Goal: Task Accomplishment & Management: Manage account settings

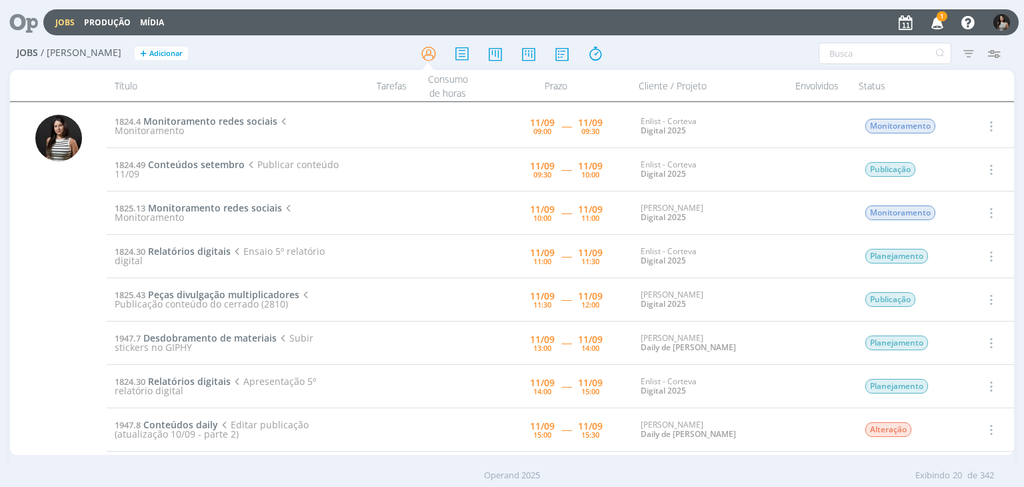
click at [987, 121] on icon "button" at bounding box center [990, 126] width 15 height 16
click at [965, 209] on link "Iniciar timesheet" at bounding box center [952, 212] width 105 height 21
click at [942, 25] on icon "button" at bounding box center [937, 22] width 23 height 23
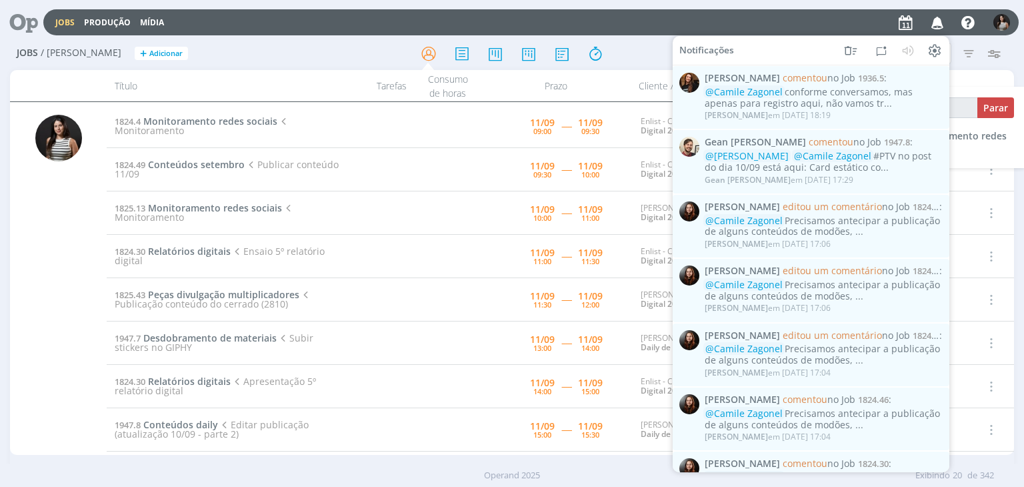
click at [860, 97] on div "@Camile Zagonel conforme conversamos, mas apenas para registro aqui, não vamos …" at bounding box center [823, 98] width 237 height 23
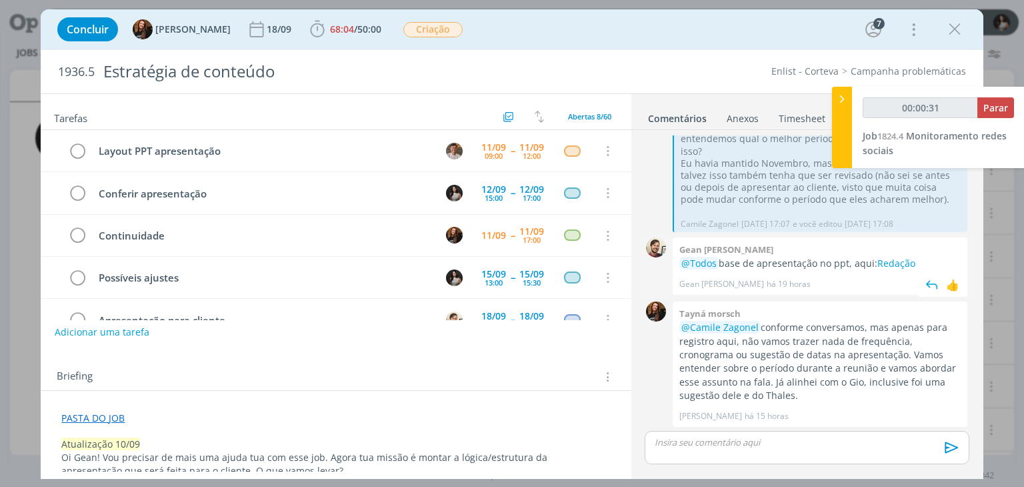
scroll to position [1401, 0]
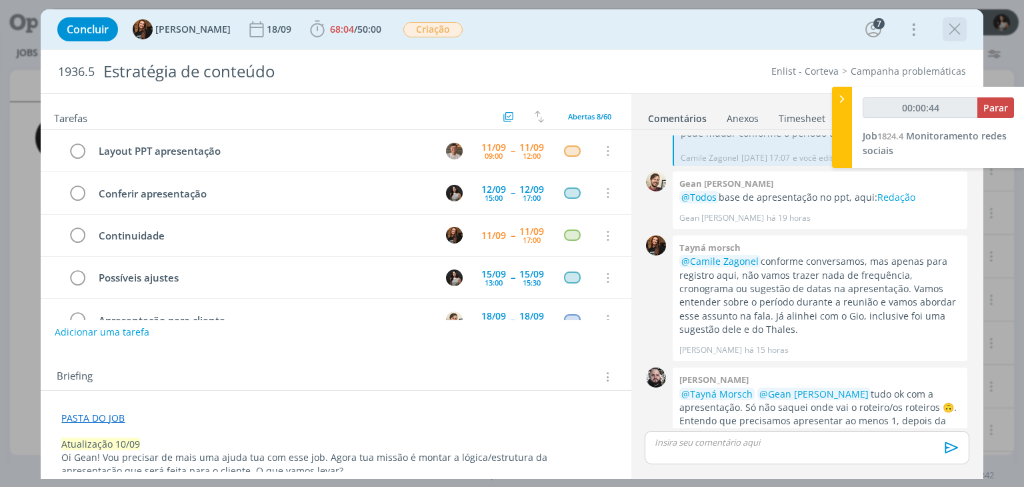
click at [953, 34] on icon "dialog" at bounding box center [955, 29] width 20 height 20
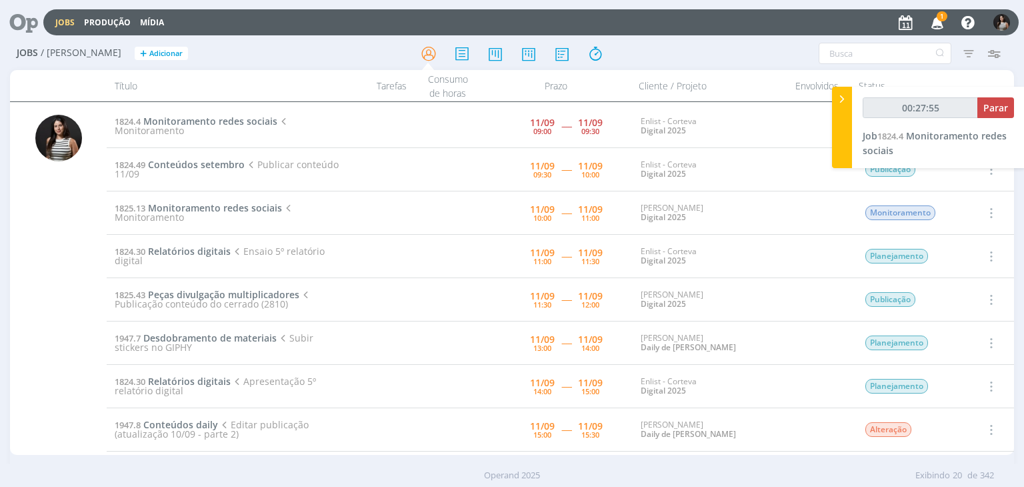
click at [940, 24] on icon "button" at bounding box center [937, 22] width 23 height 23
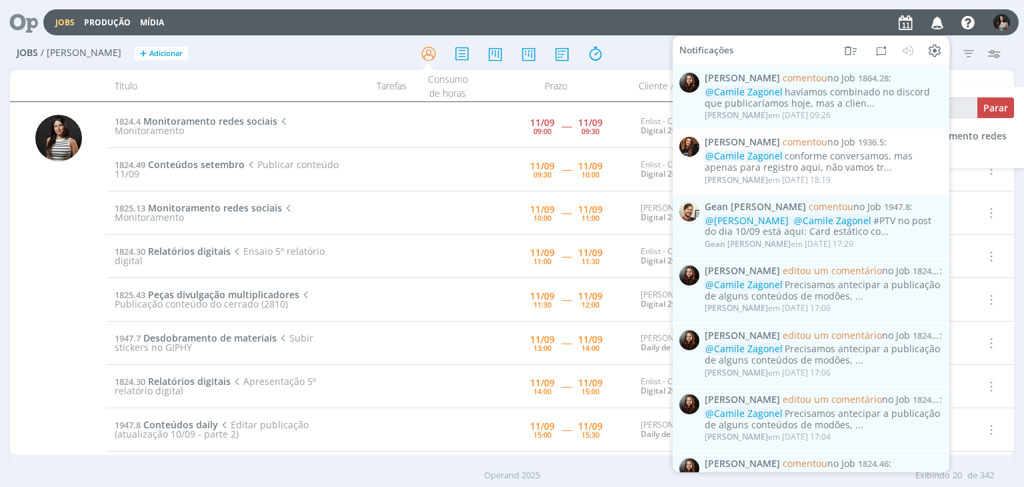
click at [1013, 49] on div "Filtros Filtrar Limpar Tipo Jobs e Tarefas Data Personalizado a Situação dos jo…" at bounding box center [847, 53] width 335 height 21
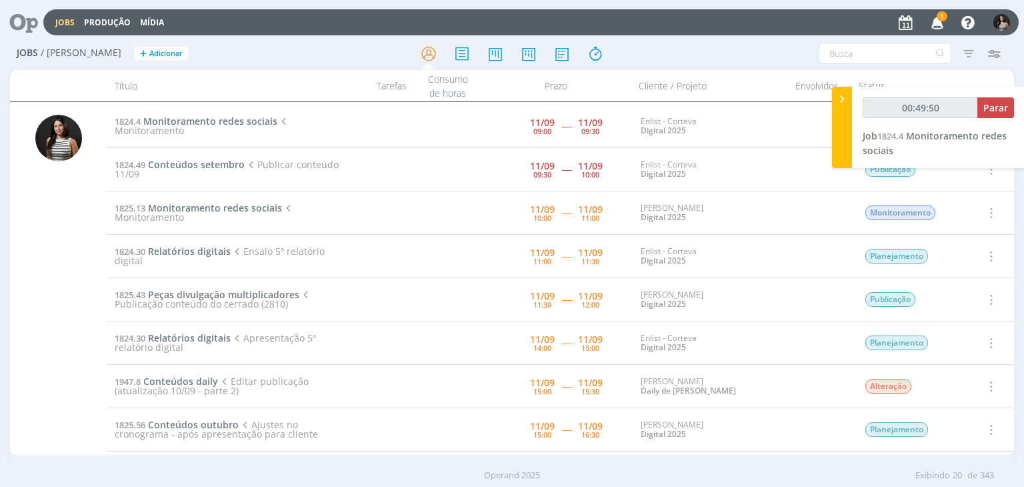
type input "00:50:00"
click at [996, 107] on span "Parar" at bounding box center [996, 107] width 25 height 13
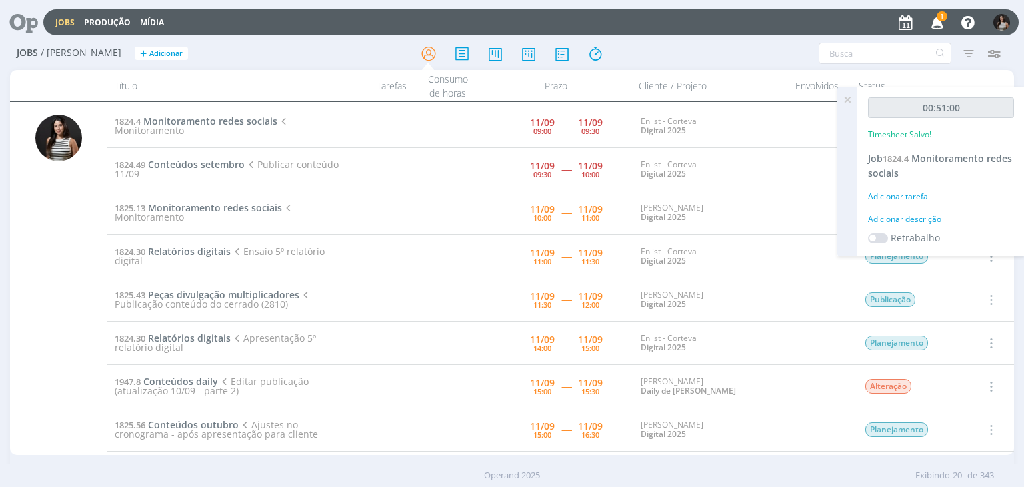
click at [852, 99] on icon at bounding box center [848, 100] width 24 height 26
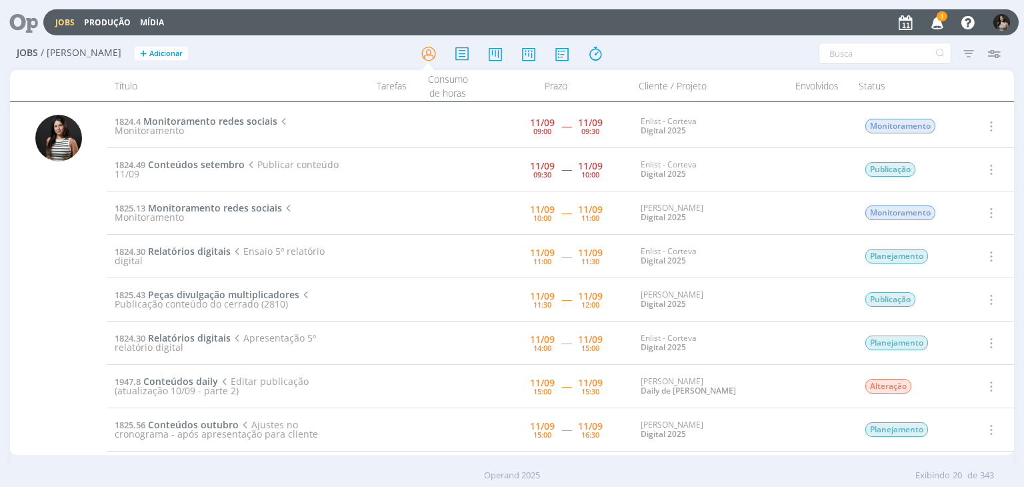
click at [990, 123] on icon "button" at bounding box center [990, 126] width 15 height 16
click at [956, 167] on link "Concluir" at bounding box center [952, 169] width 105 height 21
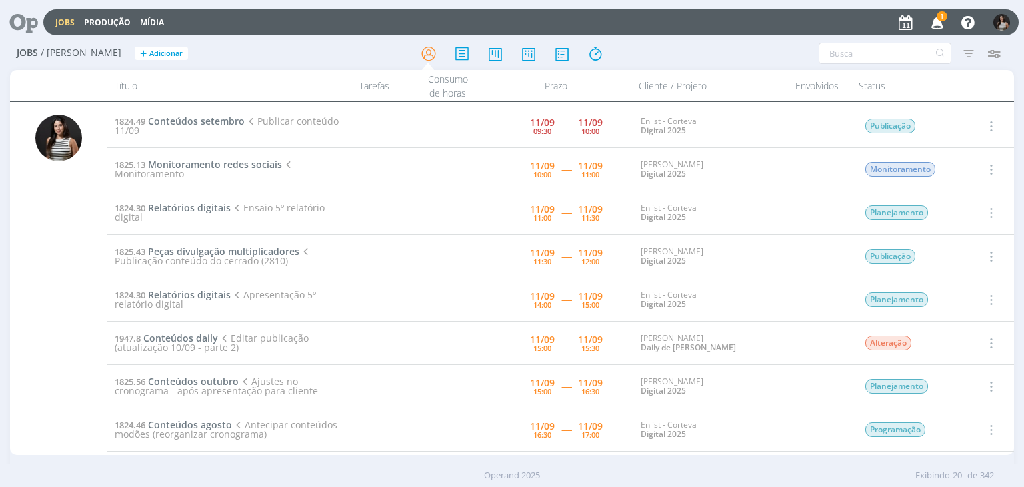
click at [987, 167] on icon "button" at bounding box center [990, 169] width 15 height 16
click at [948, 251] on link "Iniciar timesheet" at bounding box center [952, 255] width 105 height 21
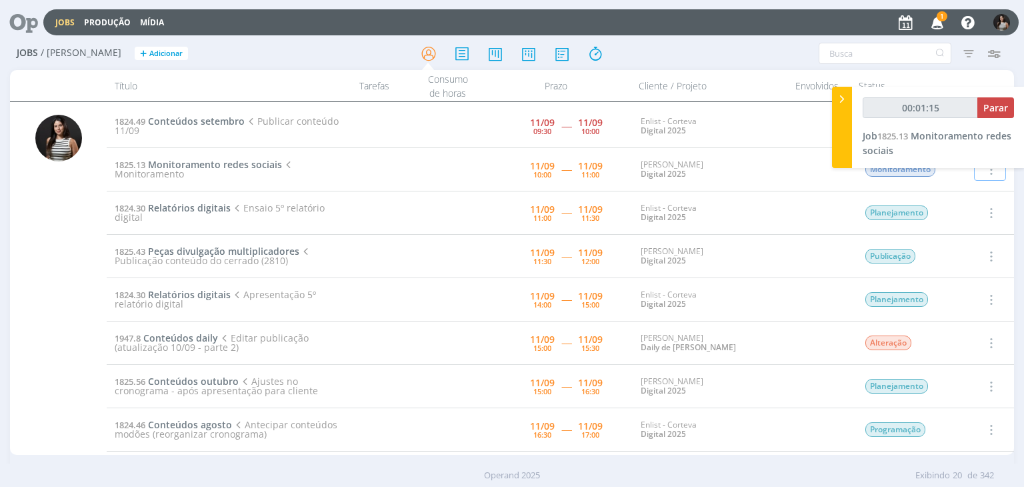
click at [935, 23] on icon "button" at bounding box center [937, 22] width 23 height 23
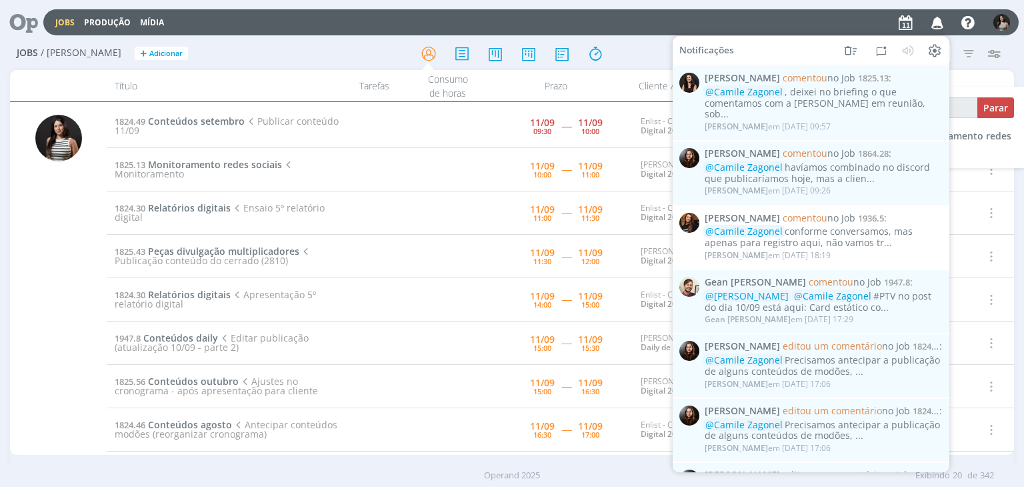
click at [1012, 51] on div "Filtros Filtrar Limpar Tipo Jobs e Tarefas Data Personalizado a Situação dos jo…" at bounding box center [847, 53] width 335 height 21
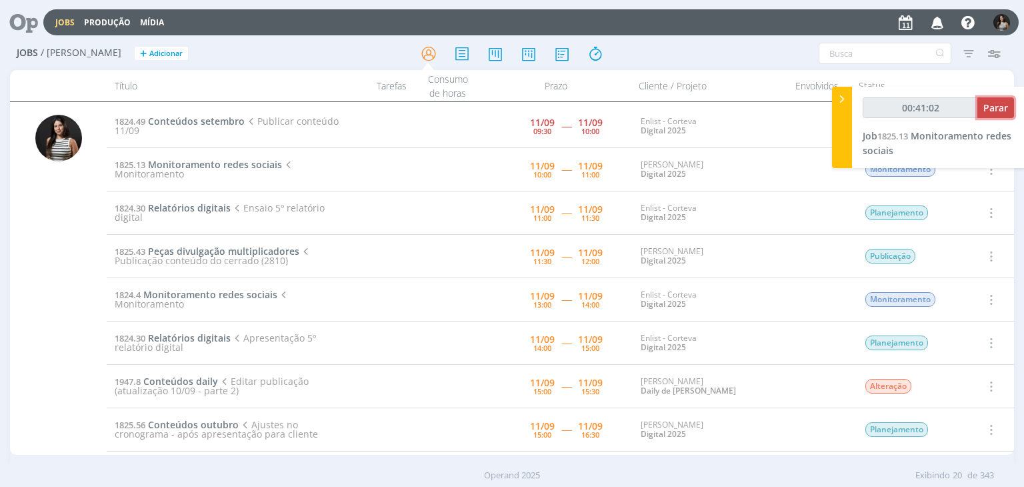
click at [994, 110] on span "Parar" at bounding box center [996, 107] width 25 height 13
type input "00:42:00"
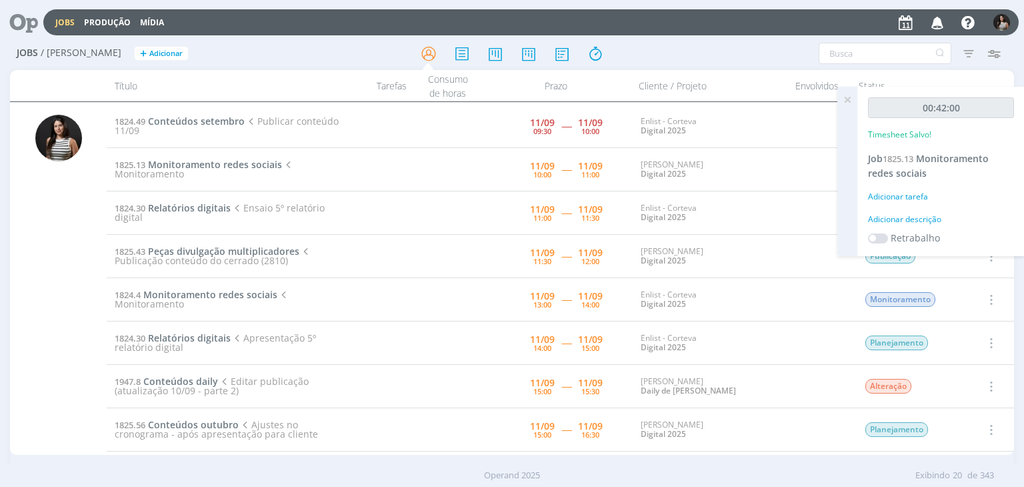
click at [847, 101] on icon at bounding box center [848, 100] width 24 height 26
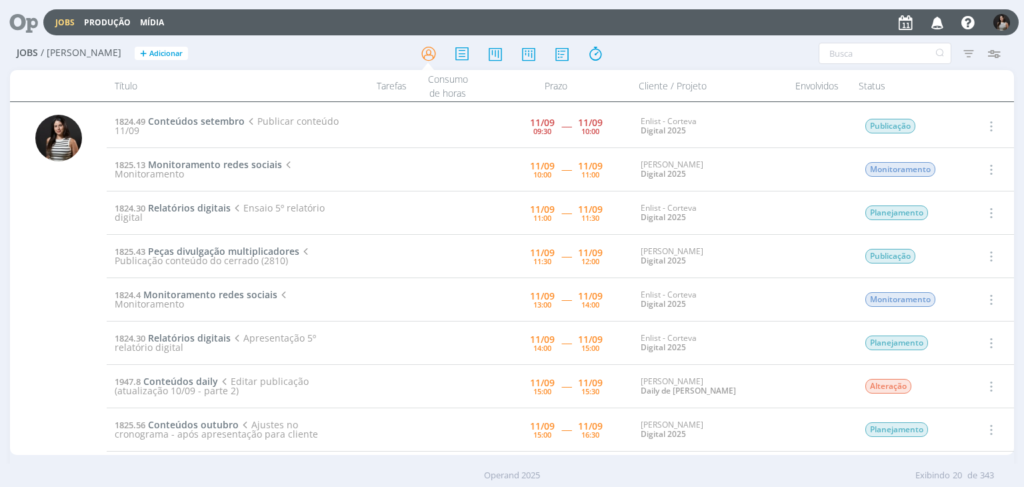
click at [986, 163] on icon "button" at bounding box center [990, 169] width 15 height 16
click at [952, 215] on link "Concluir" at bounding box center [952, 213] width 105 height 21
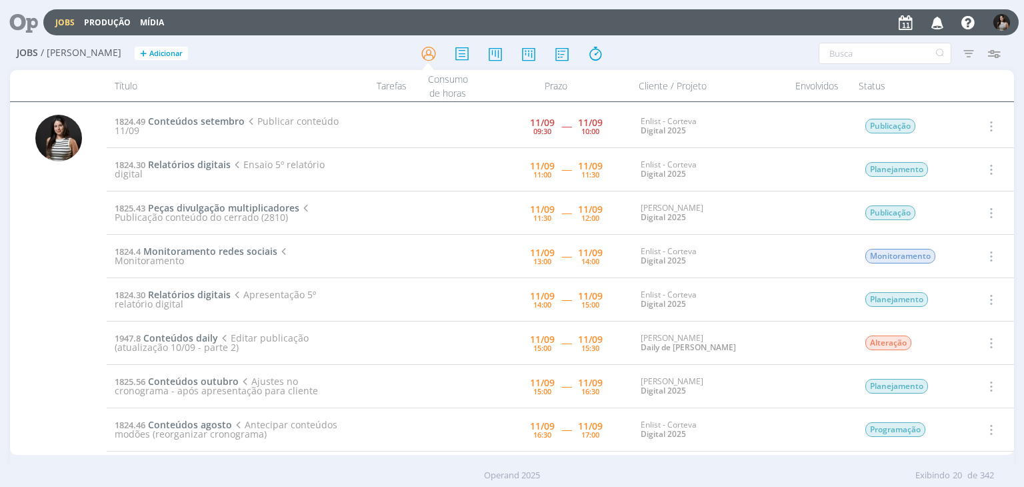
click at [990, 123] on icon "button" at bounding box center [990, 126] width 15 height 16
click at [952, 210] on link "Iniciar timesheet" at bounding box center [952, 212] width 105 height 21
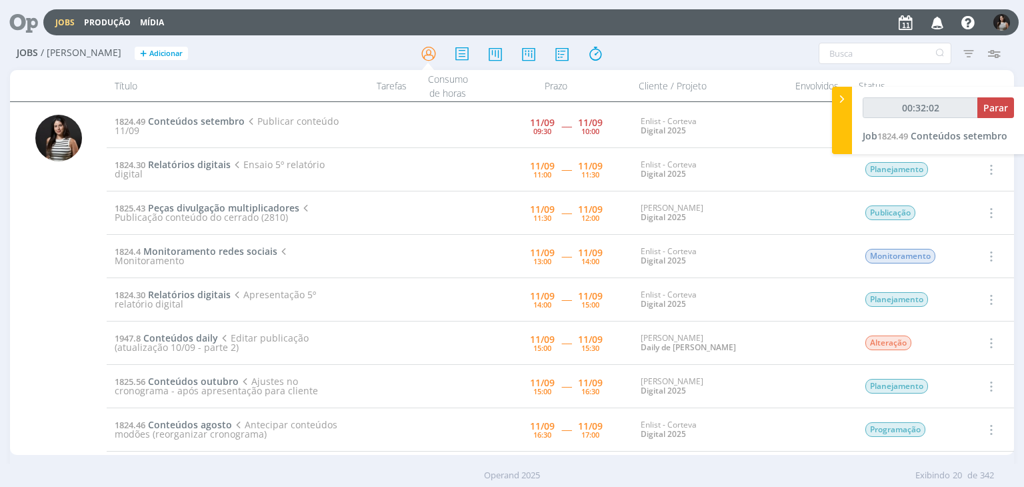
type input "00:32:43"
click at [994, 109] on span "Parar" at bounding box center [996, 107] width 25 height 13
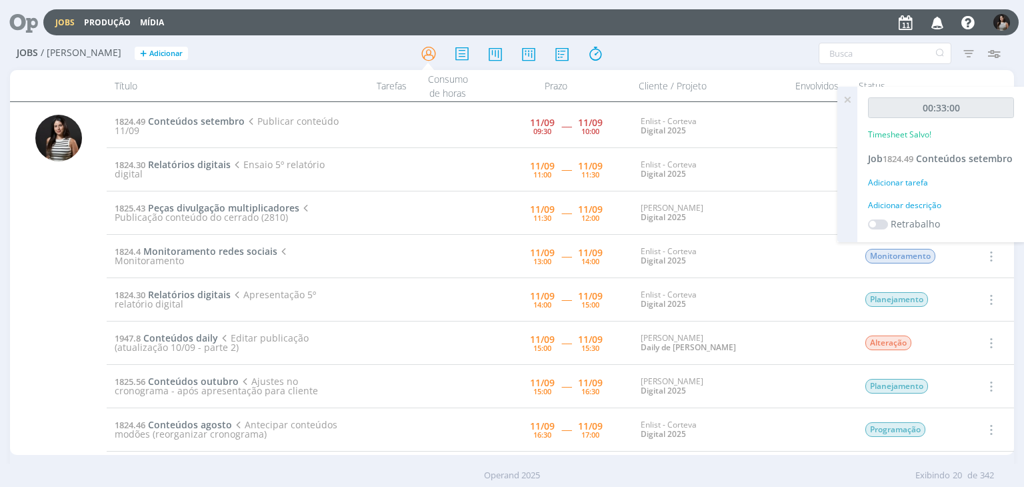
click at [850, 102] on icon at bounding box center [848, 100] width 24 height 26
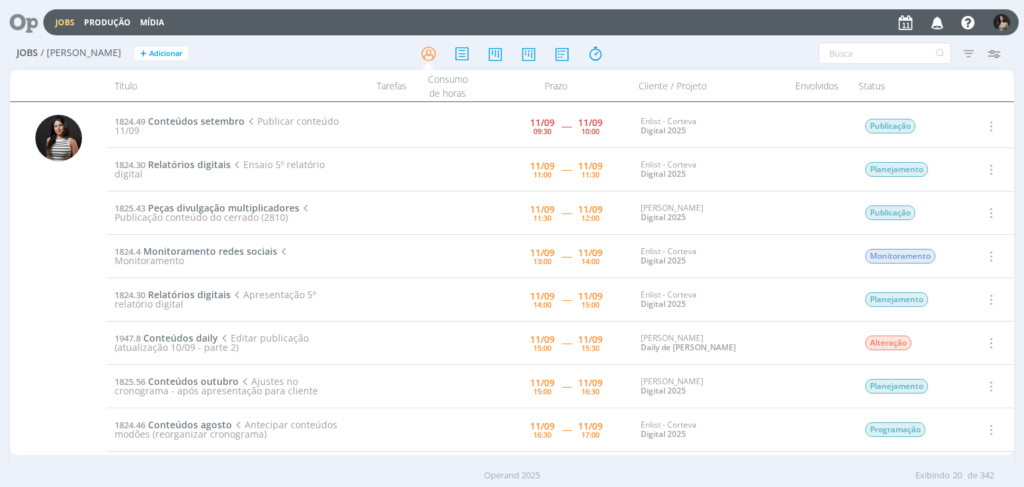
click at [990, 124] on icon "button" at bounding box center [990, 126] width 15 height 16
click at [972, 170] on link "Concluir" at bounding box center [952, 169] width 105 height 21
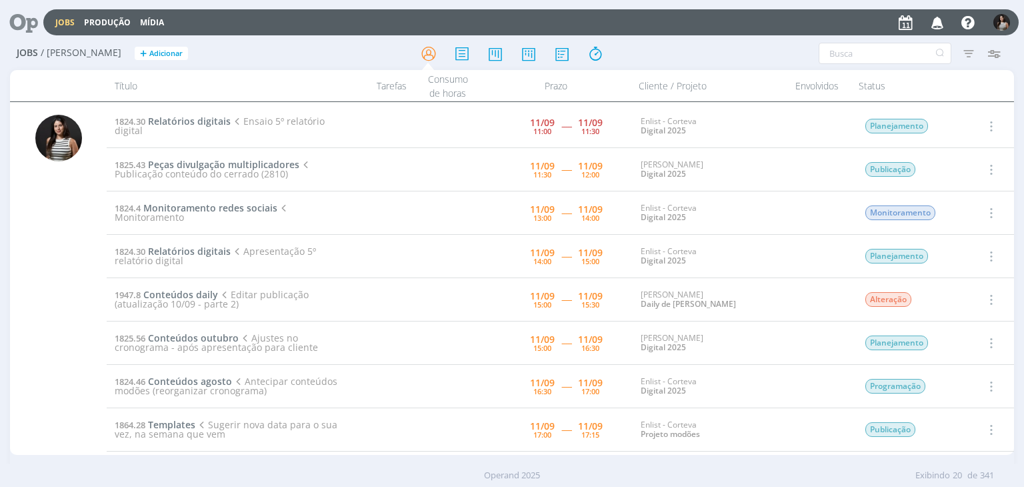
click at [995, 125] on button "button" at bounding box center [990, 126] width 32 height 22
click at [951, 209] on link "Iniciar timesheet" at bounding box center [952, 212] width 105 height 21
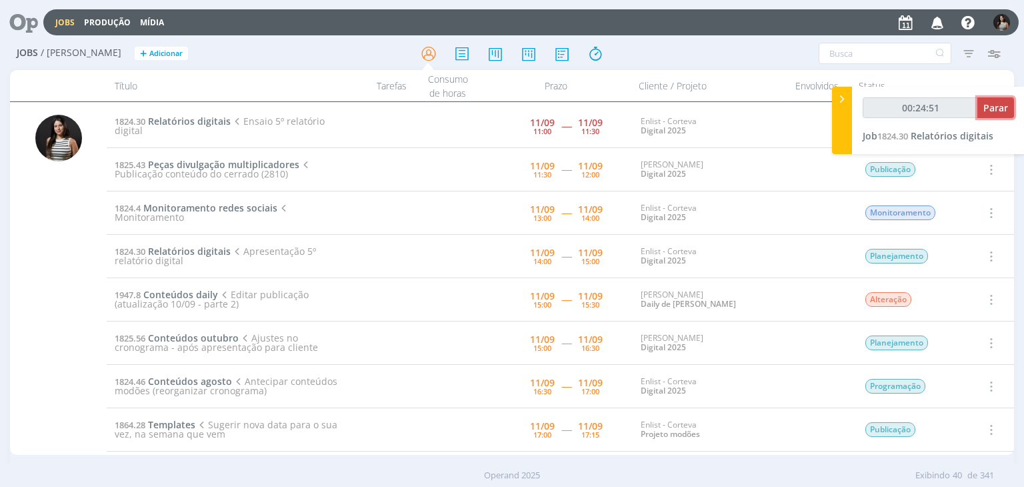
click at [989, 112] on span "Parar" at bounding box center [996, 107] width 25 height 13
type input "00:25:00"
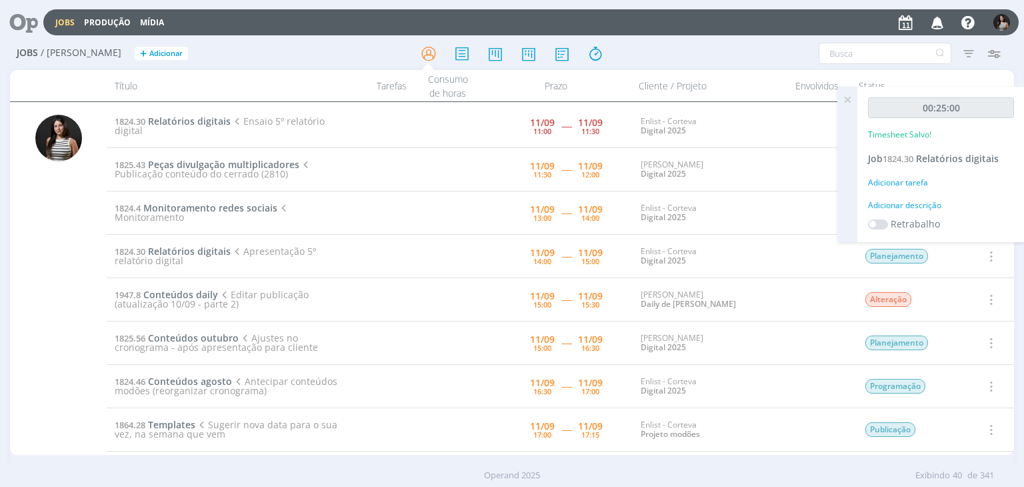
click at [851, 99] on icon at bounding box center [848, 100] width 24 height 26
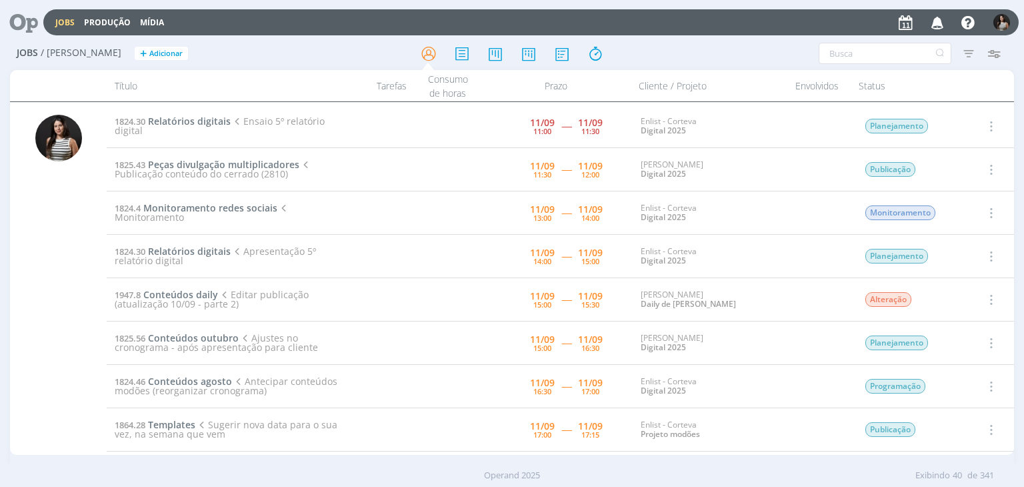
click at [984, 123] on icon "button" at bounding box center [990, 126] width 15 height 16
click at [957, 168] on link "Concluir" at bounding box center [952, 169] width 105 height 21
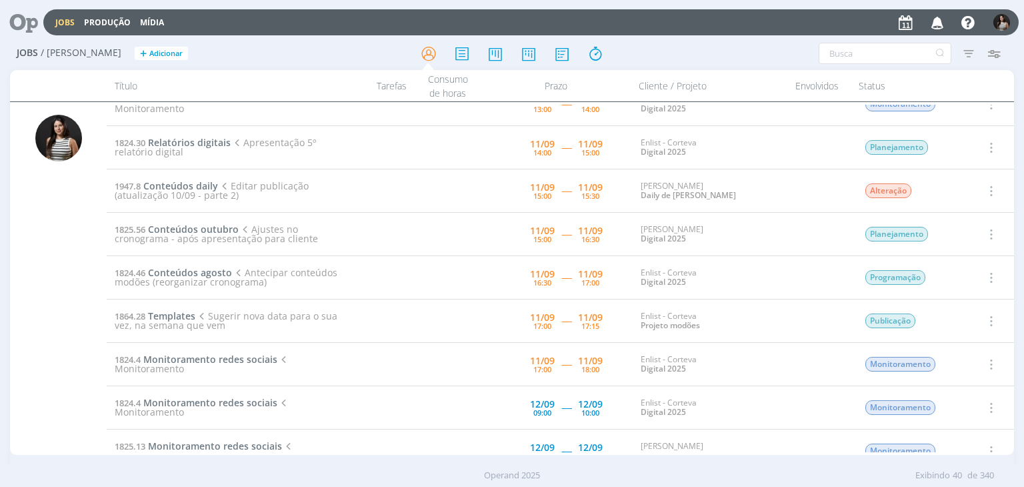
scroll to position [67, 0]
click at [195, 183] on span "Conteúdos daily" at bounding box center [180, 184] width 75 height 13
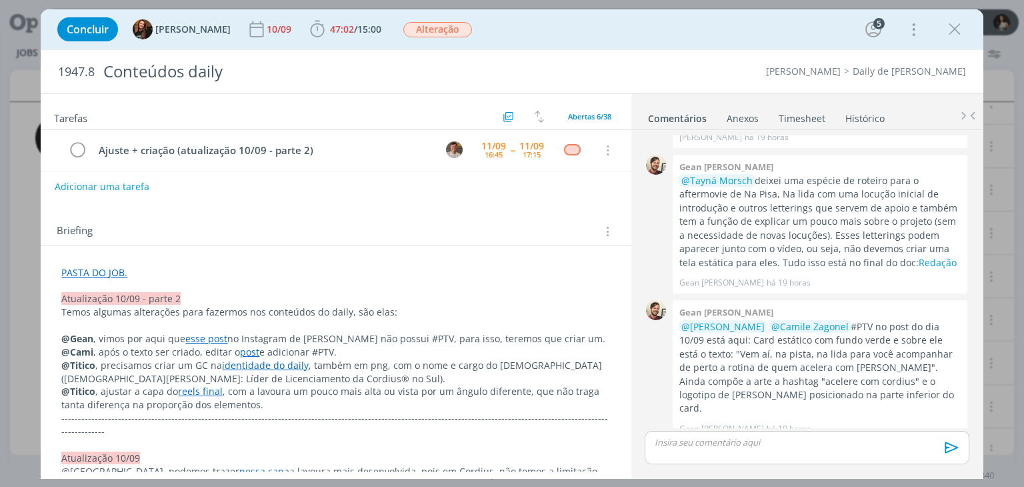
scroll to position [200, 0]
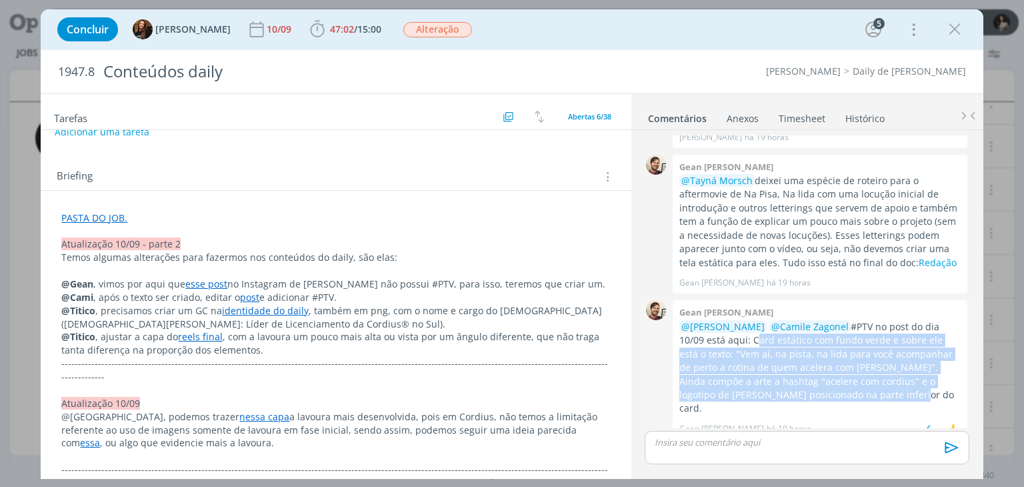
drag, startPoint x: 723, startPoint y: 339, endPoint x: 827, endPoint y: 393, distance: 117.2
click at [827, 393] on p "@Isabelle Silva @Camile Zagonel #PTV no post do dia 10/09 está aqui: Card estát…" at bounding box center [820, 367] width 281 height 95
copy p "Card estático com fundo verde e sobre ele está o texto: "Vem aí, na pista, na l…"
click at [957, 25] on icon "dialog" at bounding box center [955, 29] width 20 height 20
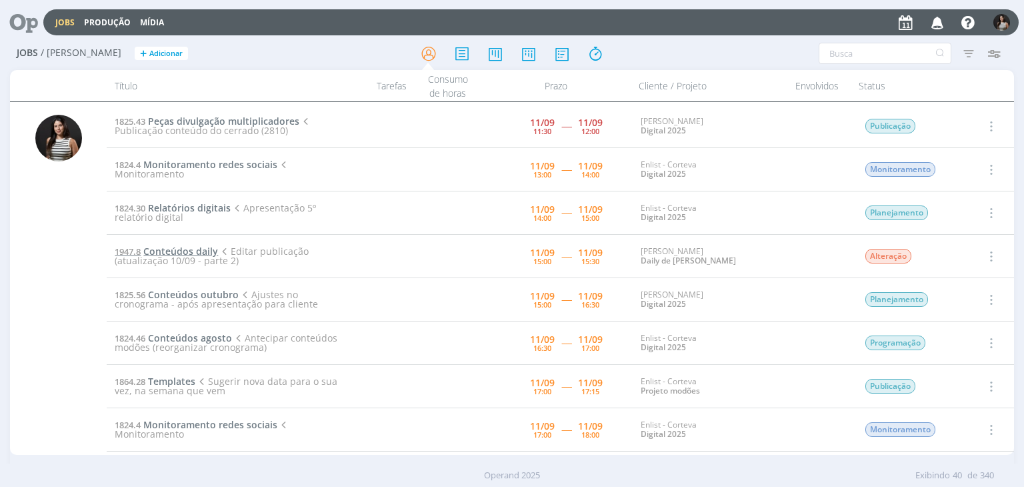
click at [189, 249] on span "Conteúdos daily" at bounding box center [180, 251] width 75 height 13
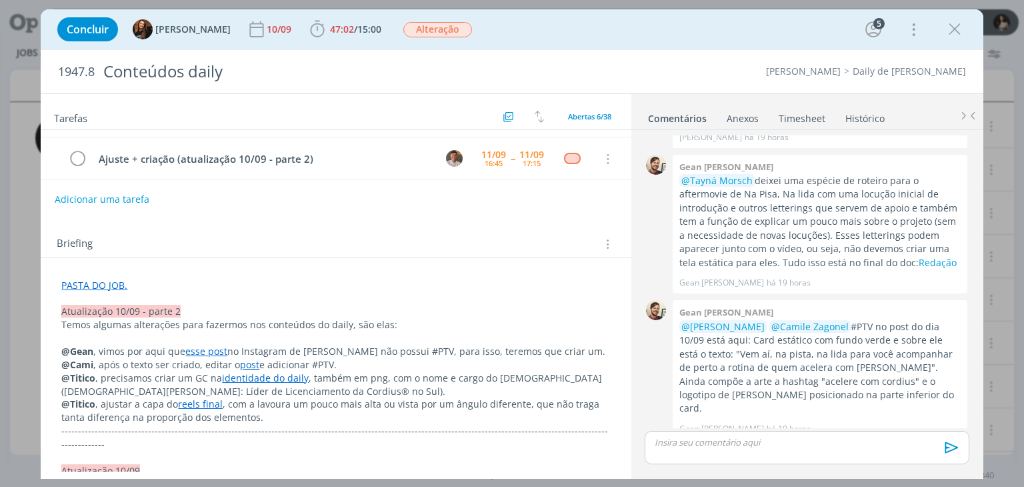
scroll to position [133, 0]
click at [251, 363] on link "post" at bounding box center [249, 363] width 19 height 13
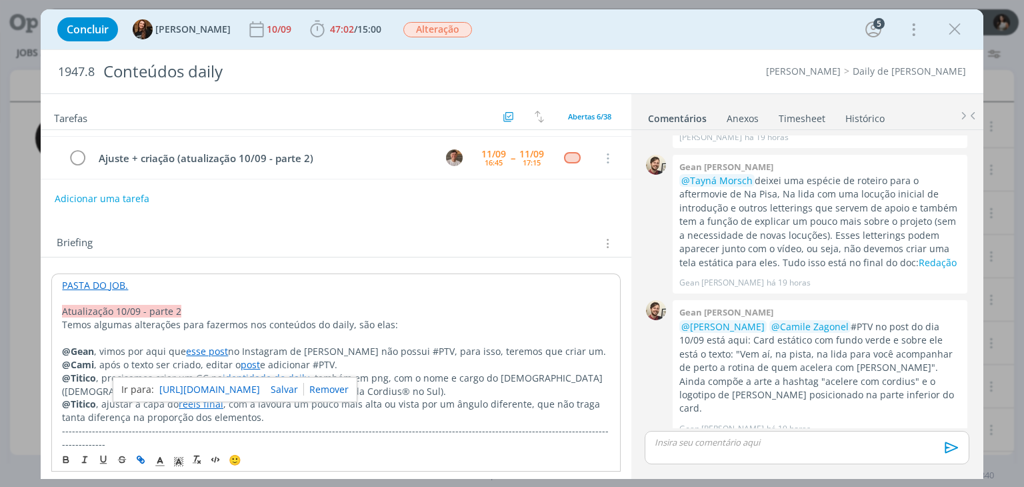
click at [249, 387] on link "https://www.instagram.com/p/DN-0qSnjRoD/?utm_source=ig_web_copy_link" at bounding box center [209, 389] width 101 height 17
click at [955, 34] on icon "dialog" at bounding box center [955, 29] width 20 height 20
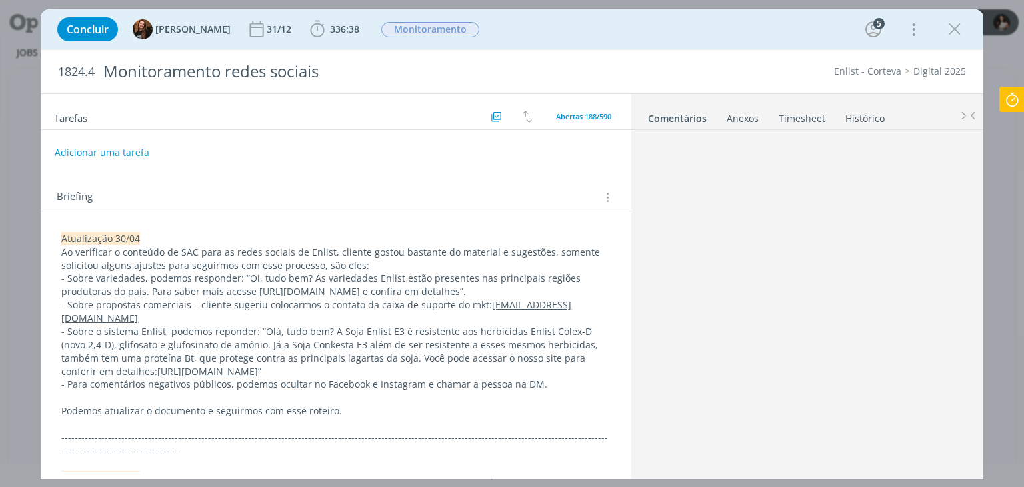
scroll to position [335, 0]
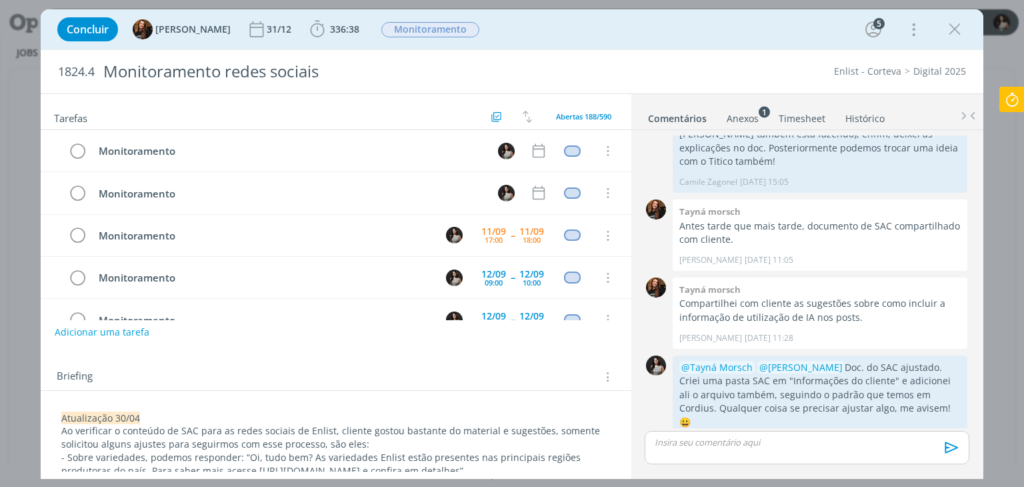
click at [800, 119] on link "Timesheet" at bounding box center [802, 115] width 48 height 19
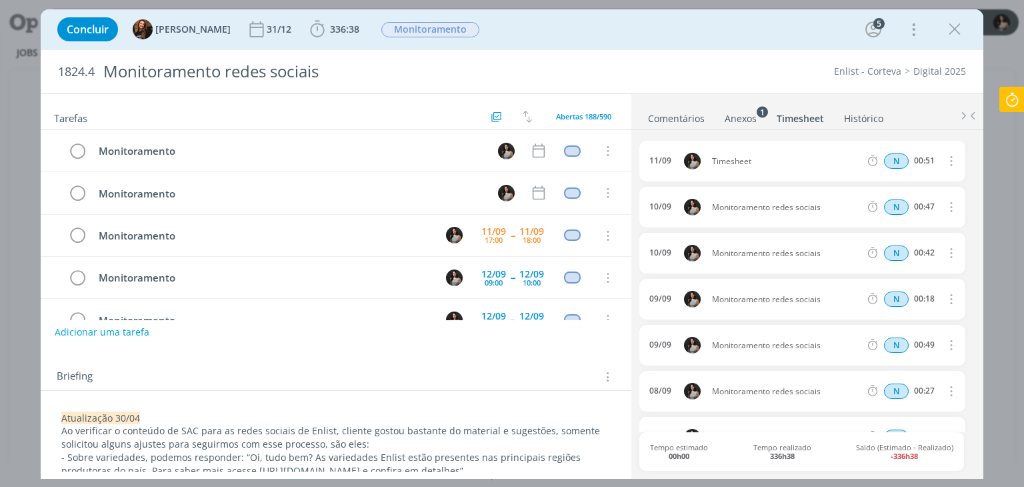
click at [948, 160] on icon "dialog" at bounding box center [950, 161] width 15 height 16
drag, startPoint x: 910, startPoint y: 203, endPoint x: 894, endPoint y: 200, distance: 15.7
click at [910, 203] on link "Editar" at bounding box center [912, 204] width 105 height 21
drag, startPoint x: 728, startPoint y: 161, endPoint x: 694, endPoint y: 167, distance: 34.4
click at [694, 167] on div "11/09 10:05 Timesheet Selecione a tarefa N 00:51" at bounding box center [802, 161] width 325 height 41
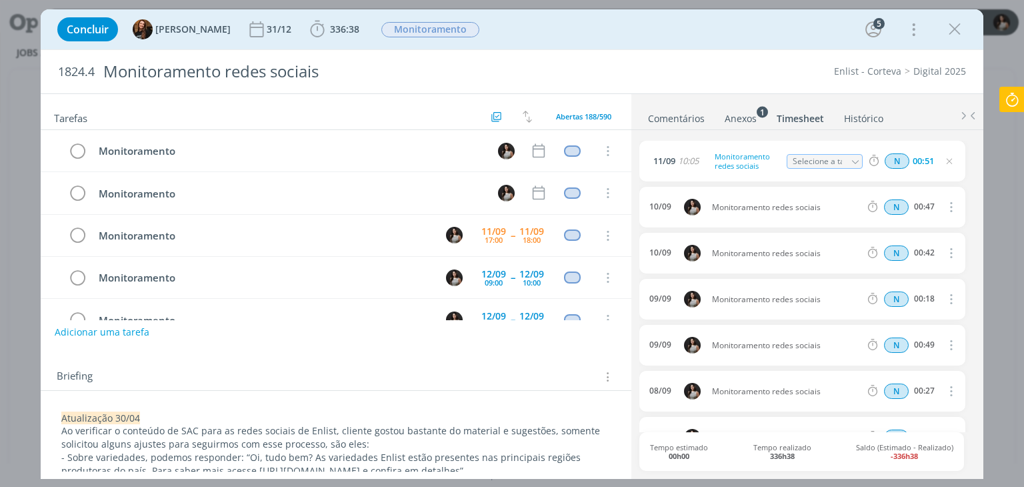
click at [706, 105] on ul "Comentários Anexos 1 Timesheet Histórico" at bounding box center [808, 112] width 352 height 36
click at [958, 33] on icon "dialog" at bounding box center [955, 29] width 20 height 20
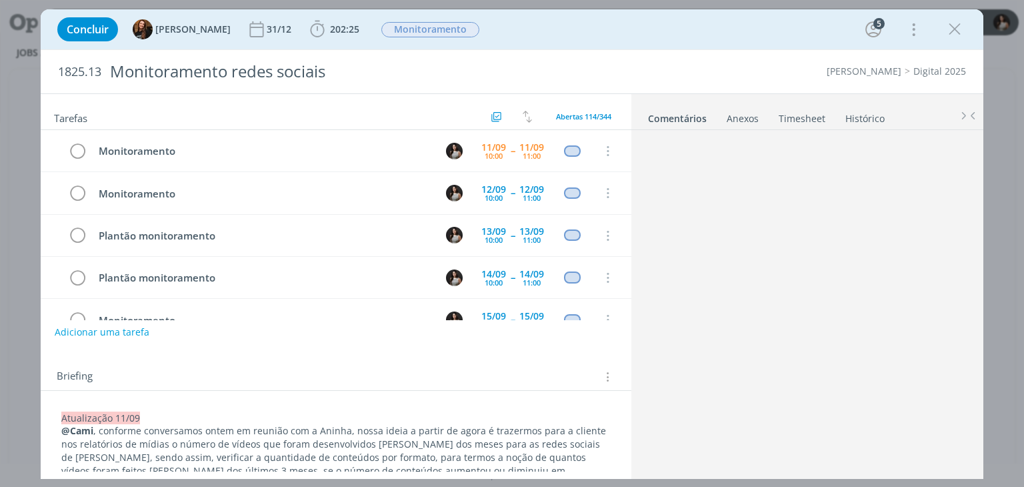
scroll to position [2128, 0]
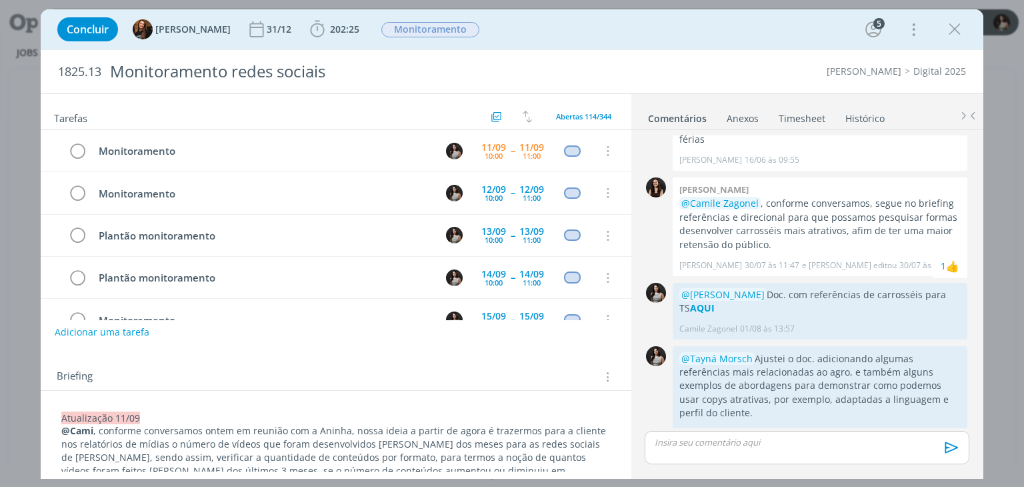
click at [806, 121] on link "Timesheet" at bounding box center [802, 115] width 48 height 19
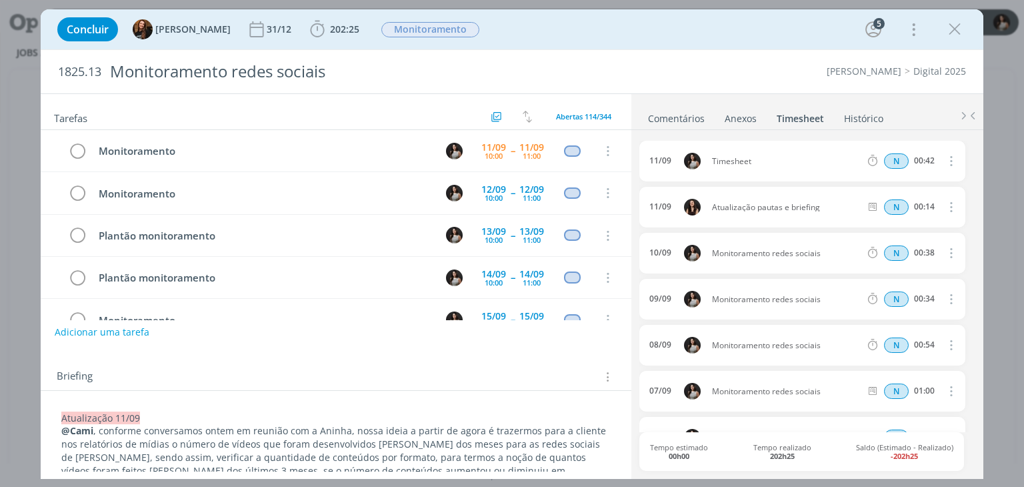
click at [944, 161] on icon "dialog" at bounding box center [950, 161] width 15 height 16
click at [922, 198] on link "Editar" at bounding box center [912, 204] width 105 height 21
drag, startPoint x: 774, startPoint y: 159, endPoint x: 672, endPoint y: 166, distance: 103.0
click at [672, 166] on div "11/09 10:46 Timesheet Selecione a tarefa N 00:42" at bounding box center [802, 161] width 325 height 41
click at [822, 93] on div "Tarefas Usar Job de template Ordenar por: Prazo crescente Prazo decrescente Ord…" at bounding box center [512, 285] width 942 height 385
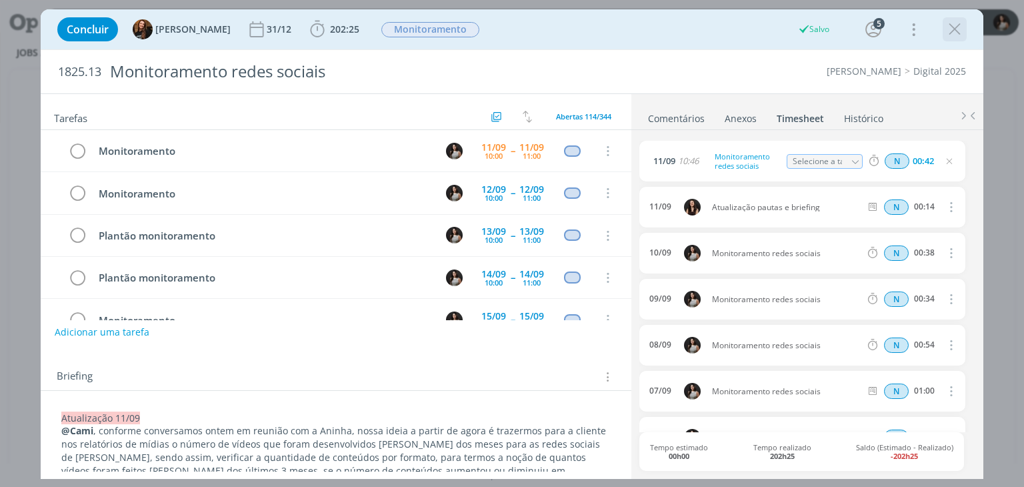
click at [960, 32] on icon "dialog" at bounding box center [955, 29] width 20 height 20
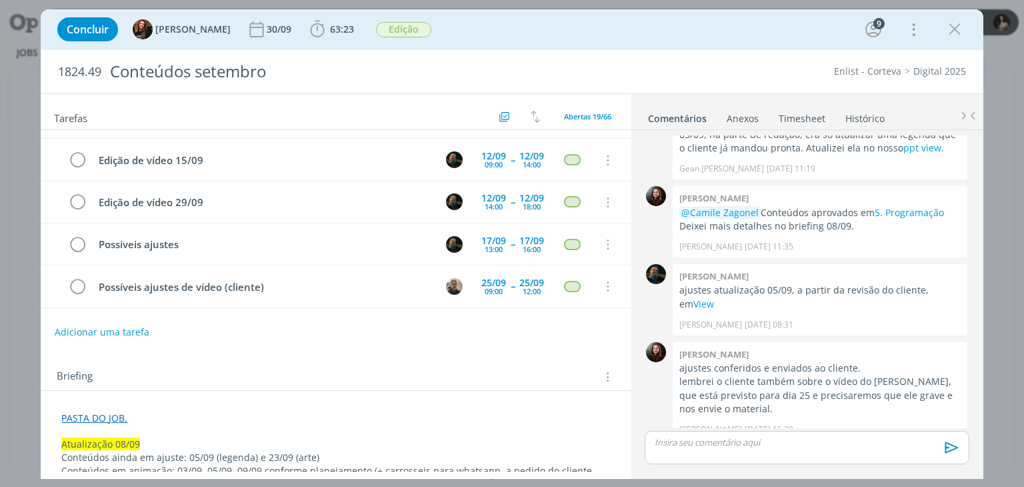
scroll to position [267, 0]
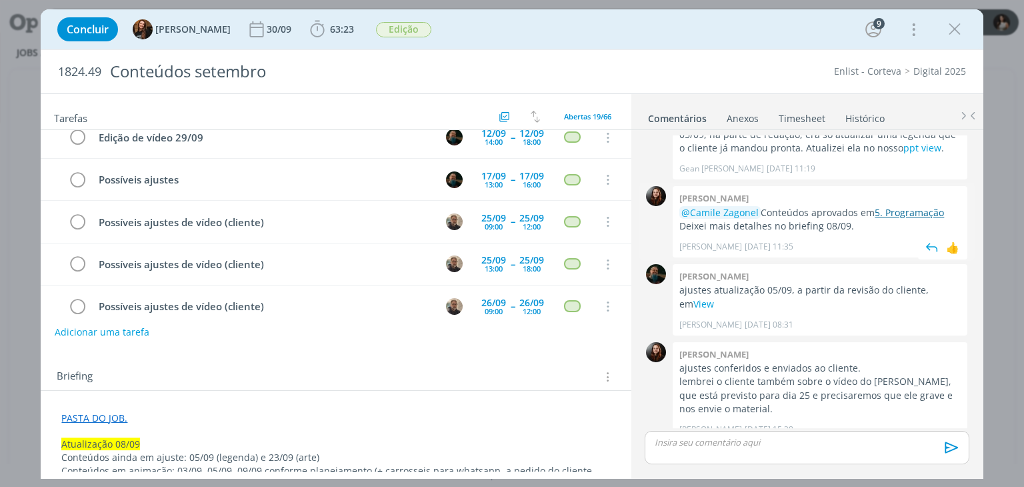
click at [916, 206] on link "5. Programação" at bounding box center [909, 212] width 69 height 13
click at [800, 118] on link "Timesheet" at bounding box center [802, 115] width 48 height 19
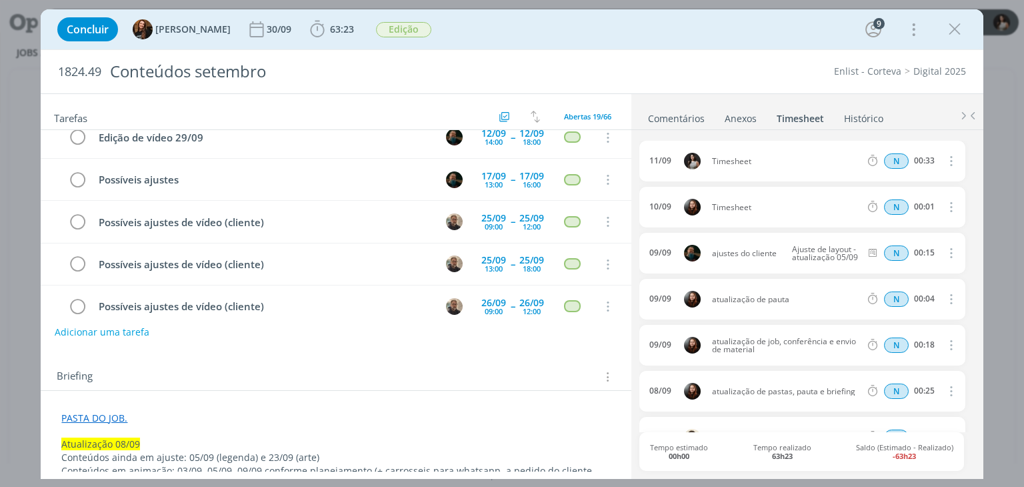
click at [947, 159] on icon "dialog" at bounding box center [950, 161] width 15 height 16
click at [932, 197] on link "Editar" at bounding box center [912, 204] width 105 height 21
drag, startPoint x: 736, startPoint y: 159, endPoint x: 706, endPoint y: 161, distance: 30.7
click at [707, 161] on span "Timesheet" at bounding box center [745, 161] width 77 height 15
click at [707, 130] on div "11/09 11:22 Publicação + Atualização Notion Selecione a tarefa N 00:33 10/09 Ti…" at bounding box center [807, 303] width 335 height 346
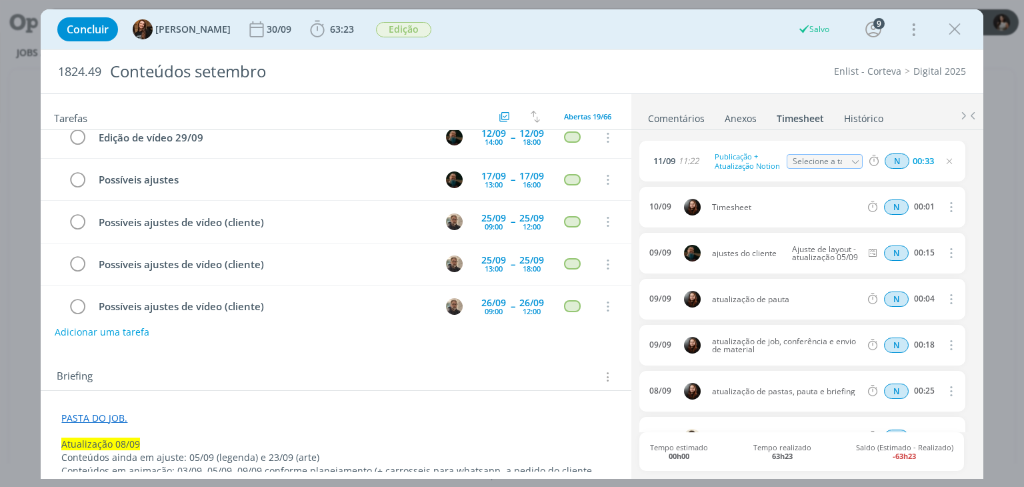
click at [690, 115] on link "Comentários" at bounding box center [677, 115] width 58 height 19
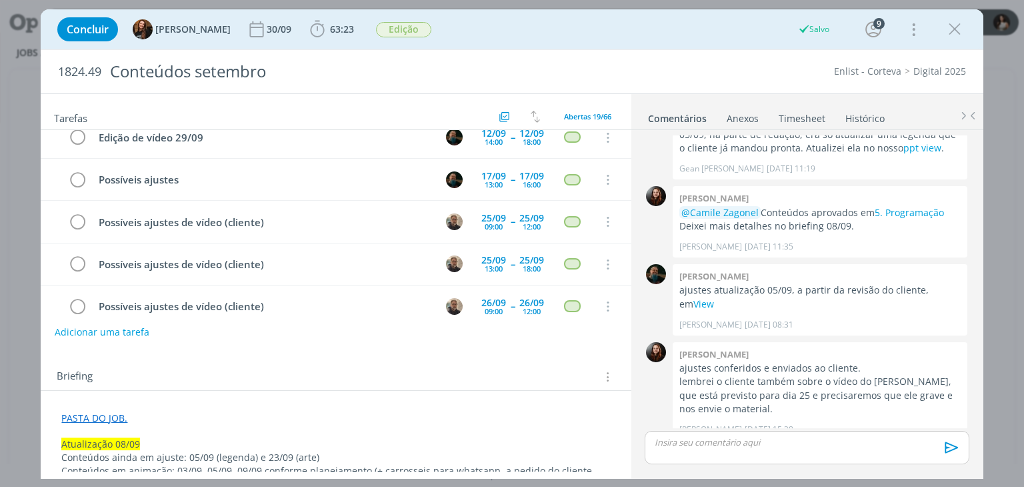
click at [701, 446] on p "dialog" at bounding box center [807, 442] width 303 height 12
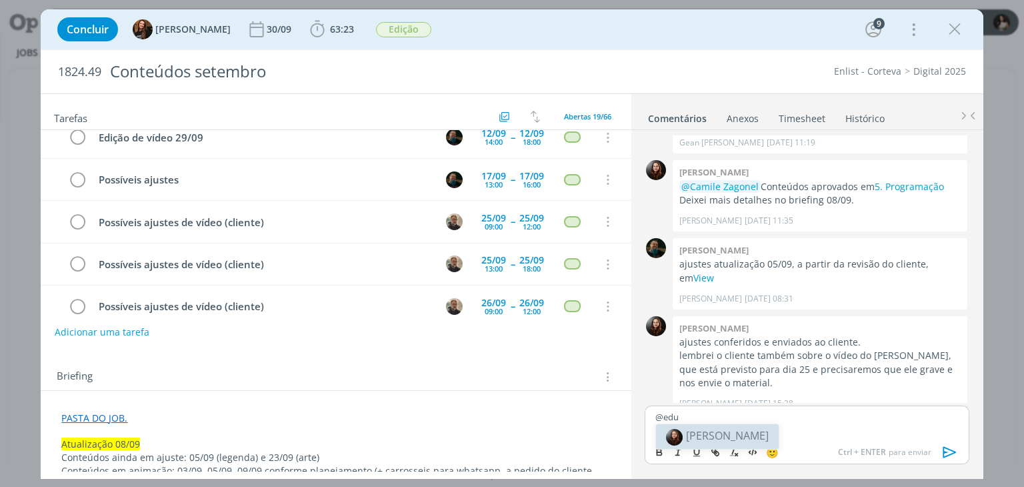
click at [701, 430] on body "Jobs Produção Mídia Notificações Central de Ajuda Área de Membros Implantação o…" at bounding box center [512, 243] width 1024 height 487
click at [706, 414] on p "@edu" at bounding box center [807, 417] width 303 height 12
click at [706, 431] on span "[PERSON_NAME]" at bounding box center [727, 435] width 83 height 15
click at [958, 452] on icon "dialog" at bounding box center [950, 452] width 20 height 20
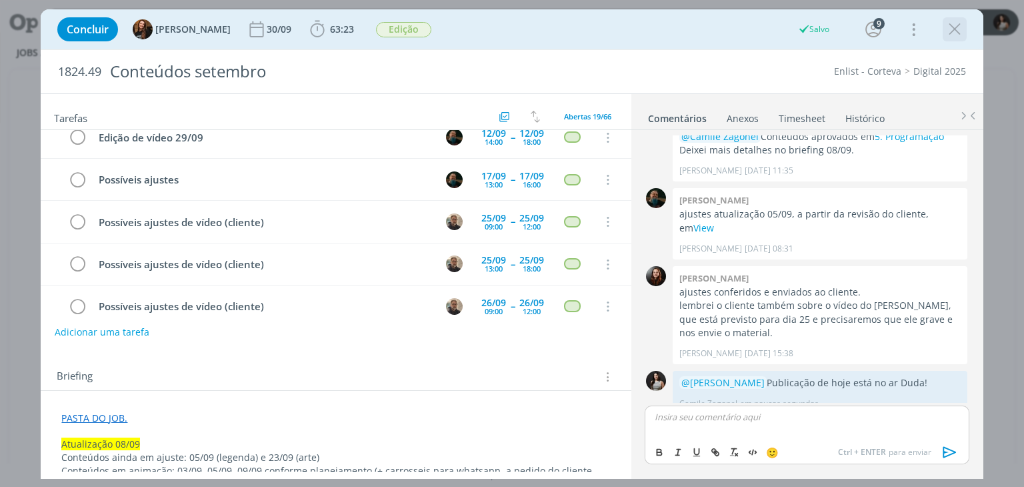
click at [955, 35] on icon "dialog" at bounding box center [955, 29] width 20 height 20
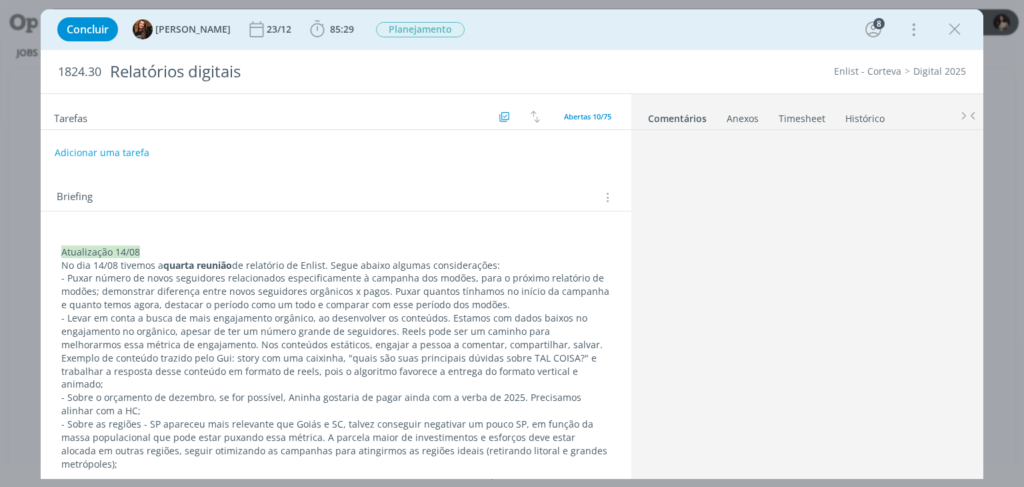
scroll to position [1437, 0]
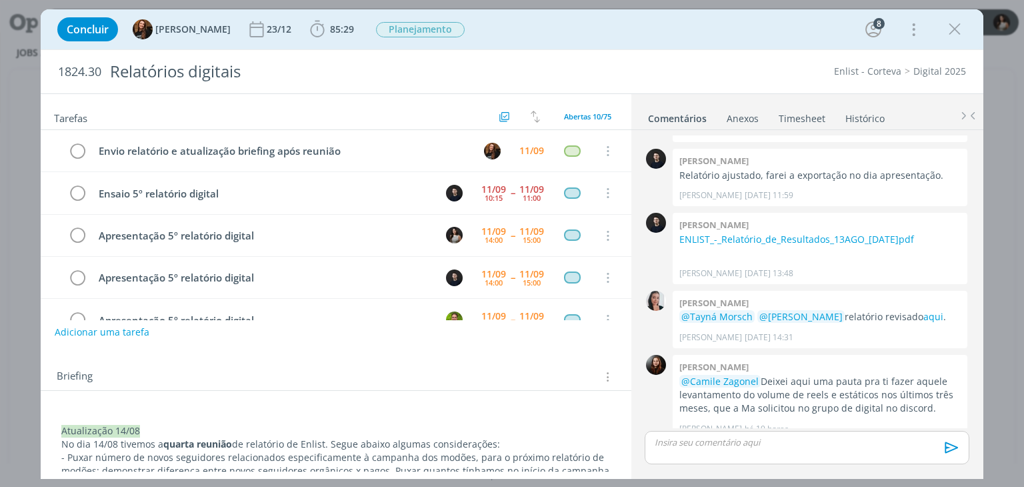
click at [800, 119] on link "Timesheet" at bounding box center [802, 115] width 48 height 19
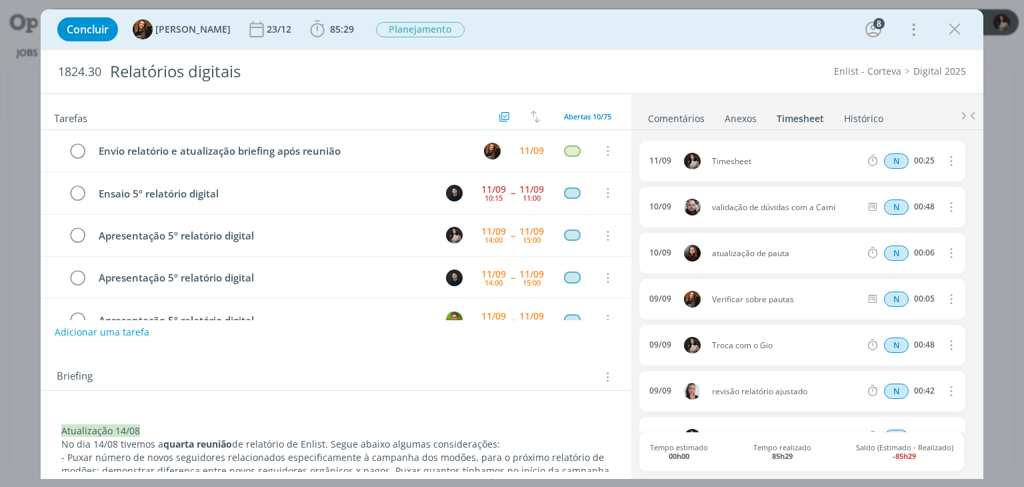
click at [946, 159] on icon "dialog" at bounding box center [950, 161] width 15 height 16
click at [910, 203] on link "Editar" at bounding box center [912, 204] width 105 height 21
drag, startPoint x: 766, startPoint y: 161, endPoint x: 700, endPoint y: 161, distance: 66.0
click at [700, 161] on div "[DATE] 11:59 Timesheet Selecione a tarefa N 00:25" at bounding box center [802, 161] width 325 height 41
click at [793, 106] on link "Timesheet" at bounding box center [800, 115] width 49 height 19
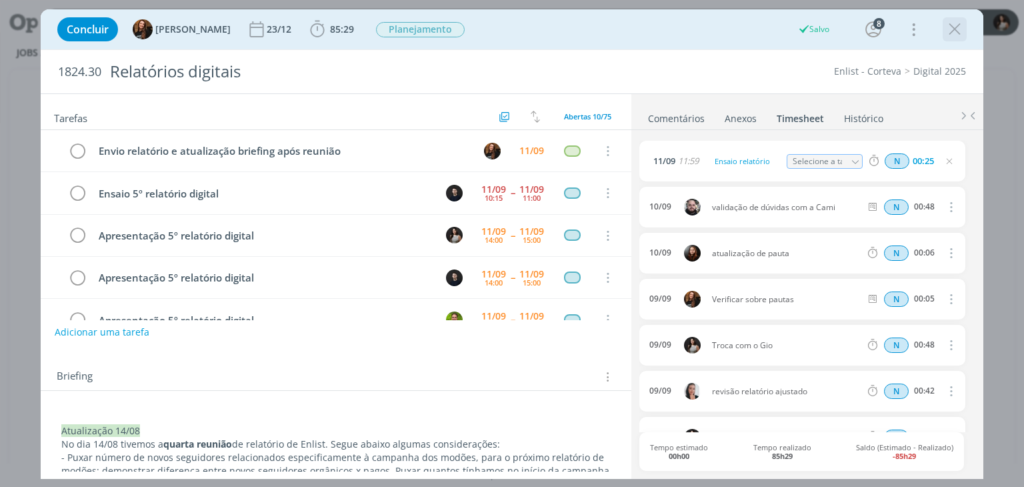
click at [949, 30] on icon "dialog" at bounding box center [955, 29] width 20 height 20
